Goal: Check status: Check status

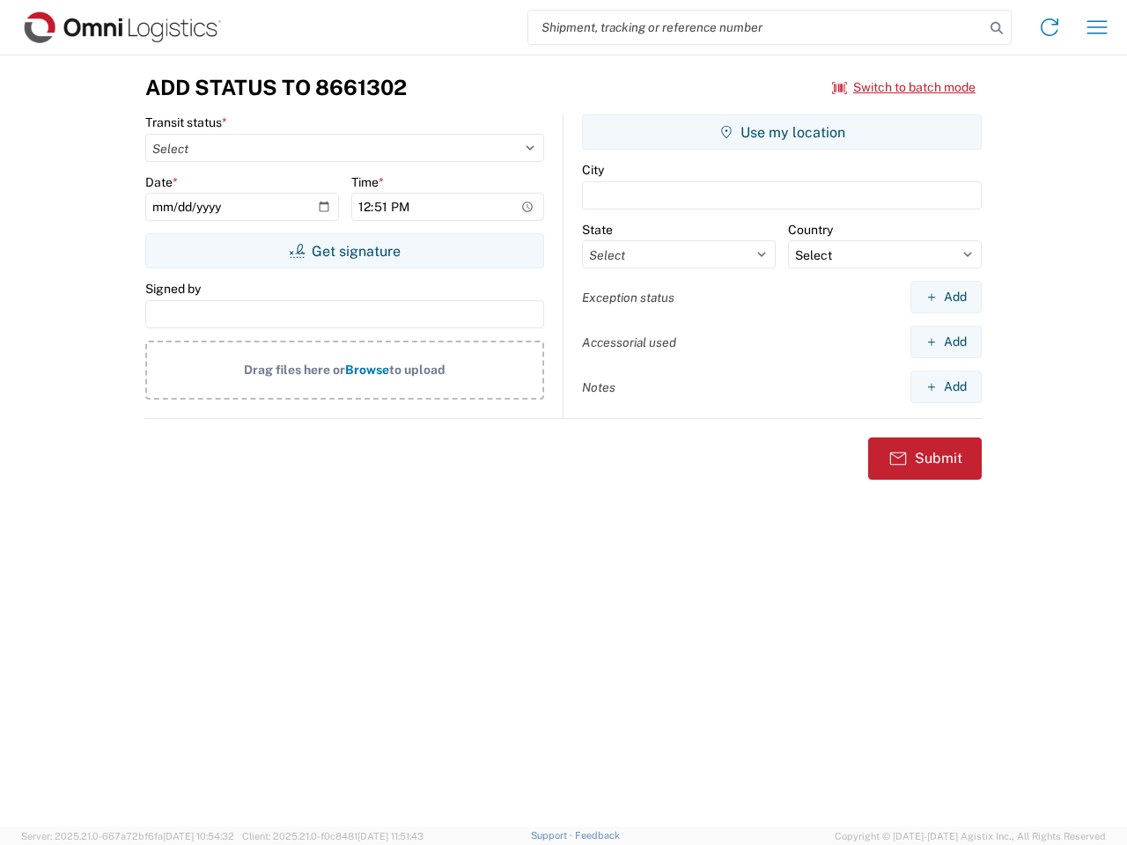
click at [756, 27] on input "search" at bounding box center [756, 27] width 456 height 33
click at [996, 28] on icon at bounding box center [996, 28] width 25 height 25
click at [1049, 27] on icon at bounding box center [1049, 27] width 28 height 28
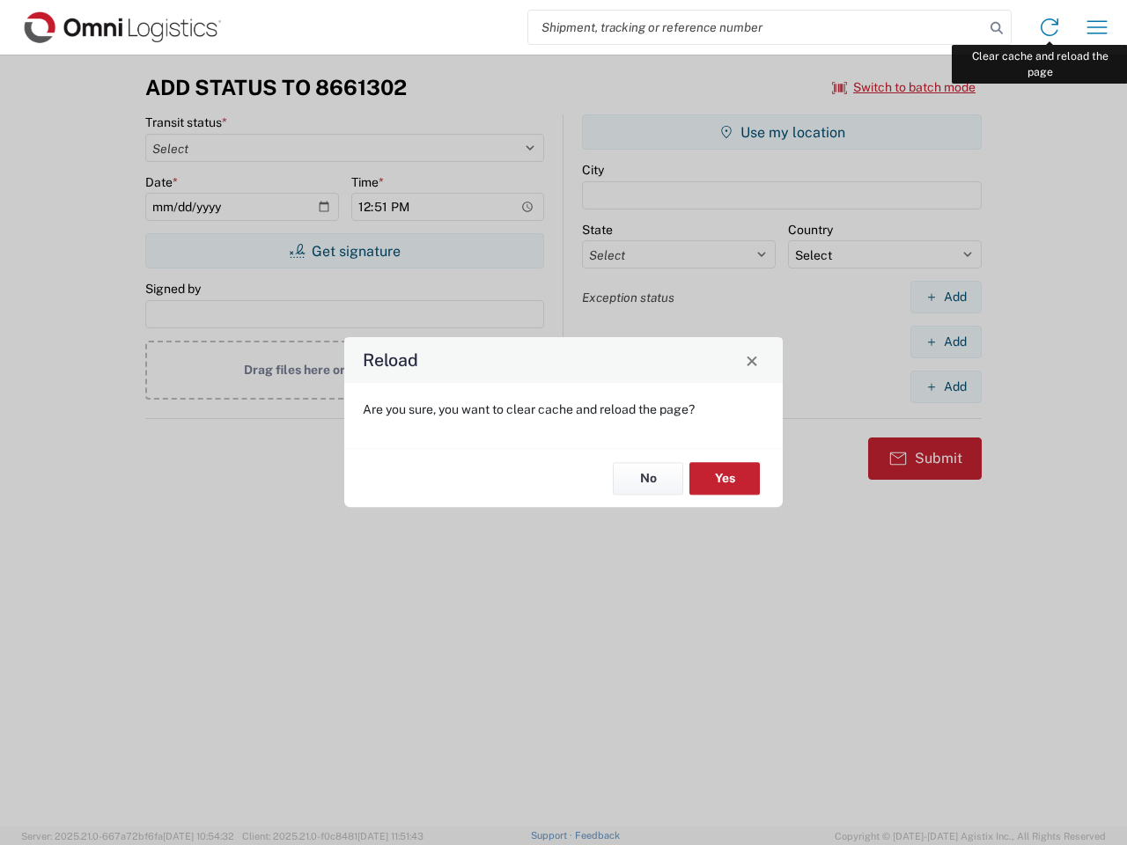
click at [1097, 27] on div "Reload Are you sure, you want to clear cache and reload the page? No Yes" at bounding box center [563, 422] width 1127 height 845
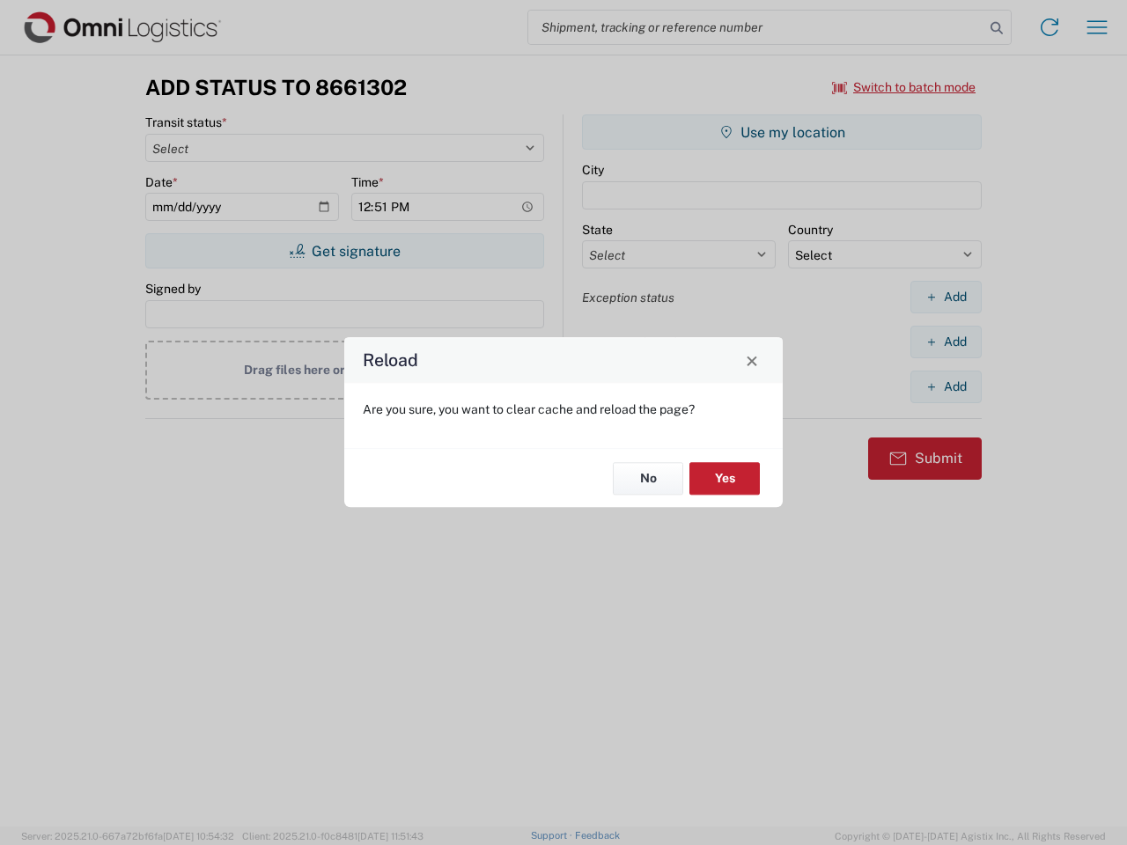
click at [904, 87] on div "Reload Are you sure, you want to clear cache and reload the page? No Yes" at bounding box center [563, 422] width 1127 height 845
click at [344, 251] on div "Reload Are you sure, you want to clear cache and reload the page? No Yes" at bounding box center [563, 422] width 1127 height 845
click at [782, 132] on div "Reload Are you sure, you want to clear cache and reload the page? No Yes" at bounding box center [563, 422] width 1127 height 845
click at [945, 297] on div "Reload Are you sure, you want to clear cache and reload the page? No Yes" at bounding box center [563, 422] width 1127 height 845
click at [945, 342] on div "Reload Are you sure, you want to clear cache and reload the page? No Yes" at bounding box center [563, 422] width 1127 height 845
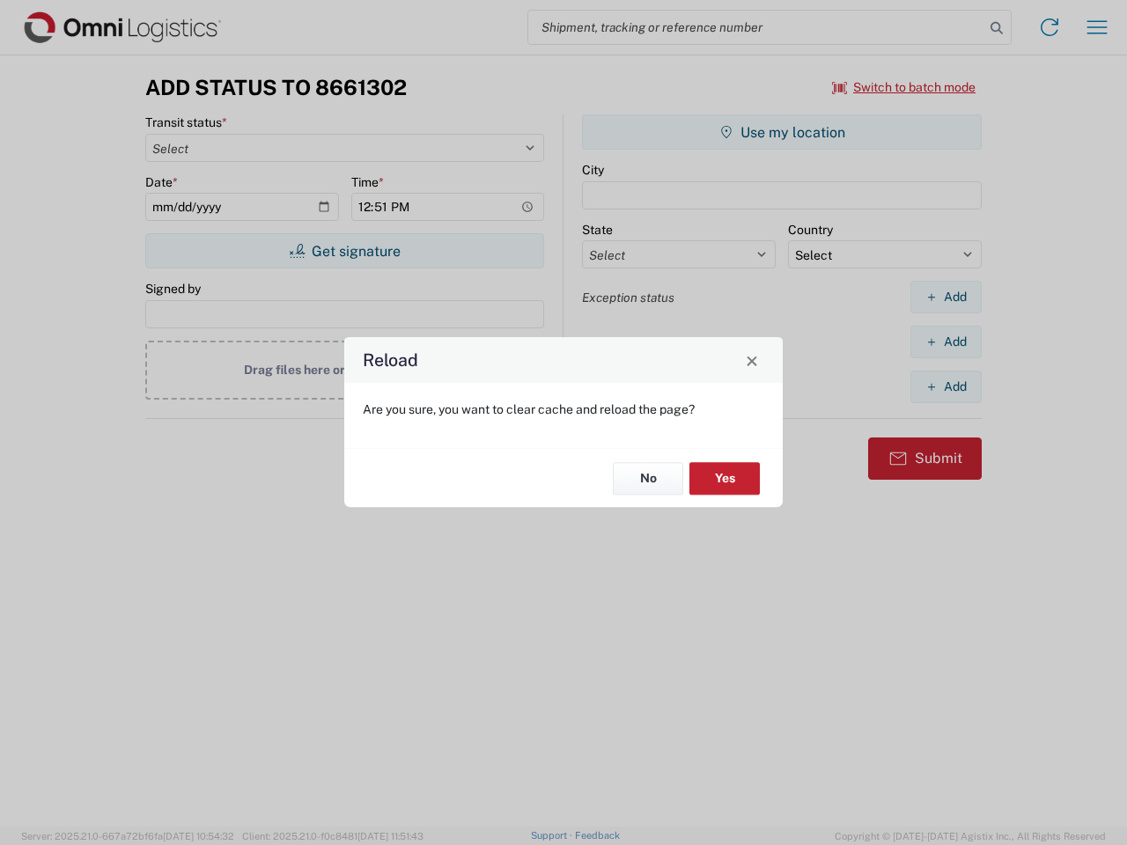
click at [945, 386] on div "Reload Are you sure, you want to clear cache and reload the page? No Yes" at bounding box center [563, 422] width 1127 height 845
